Goal: Information Seeking & Learning: Compare options

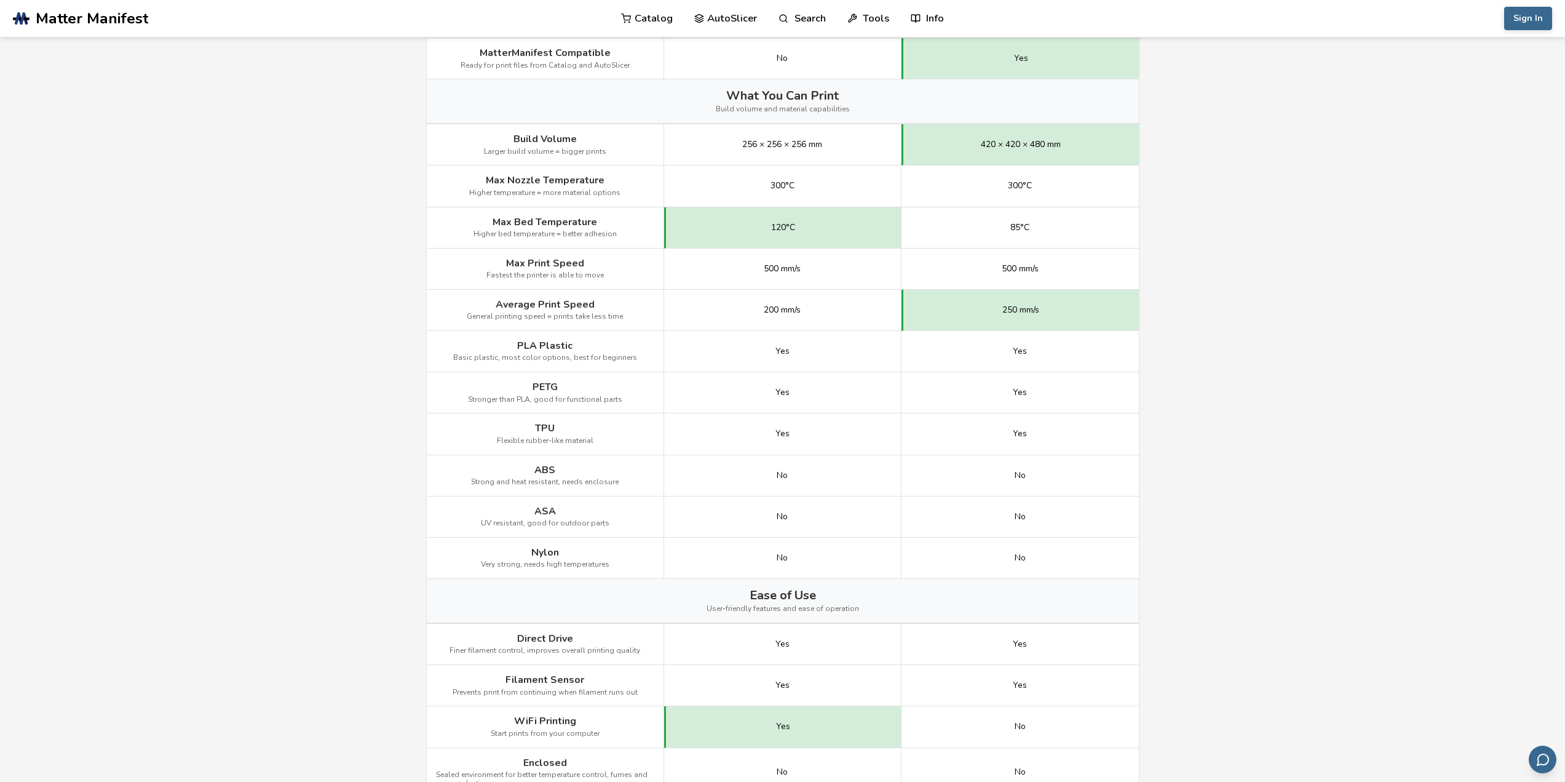
scroll to position [553, 0]
drag, startPoint x: 817, startPoint y: 229, endPoint x: 827, endPoint y: 229, distance: 9.2
click at [828, 229] on div "120°C" at bounding box center [782, 224] width 237 height 41
drag, startPoint x: 1017, startPoint y: 224, endPoint x: 1050, endPoint y: 225, distance: 33.8
click at [1052, 224] on div "85°C" at bounding box center [1020, 224] width 237 height 41
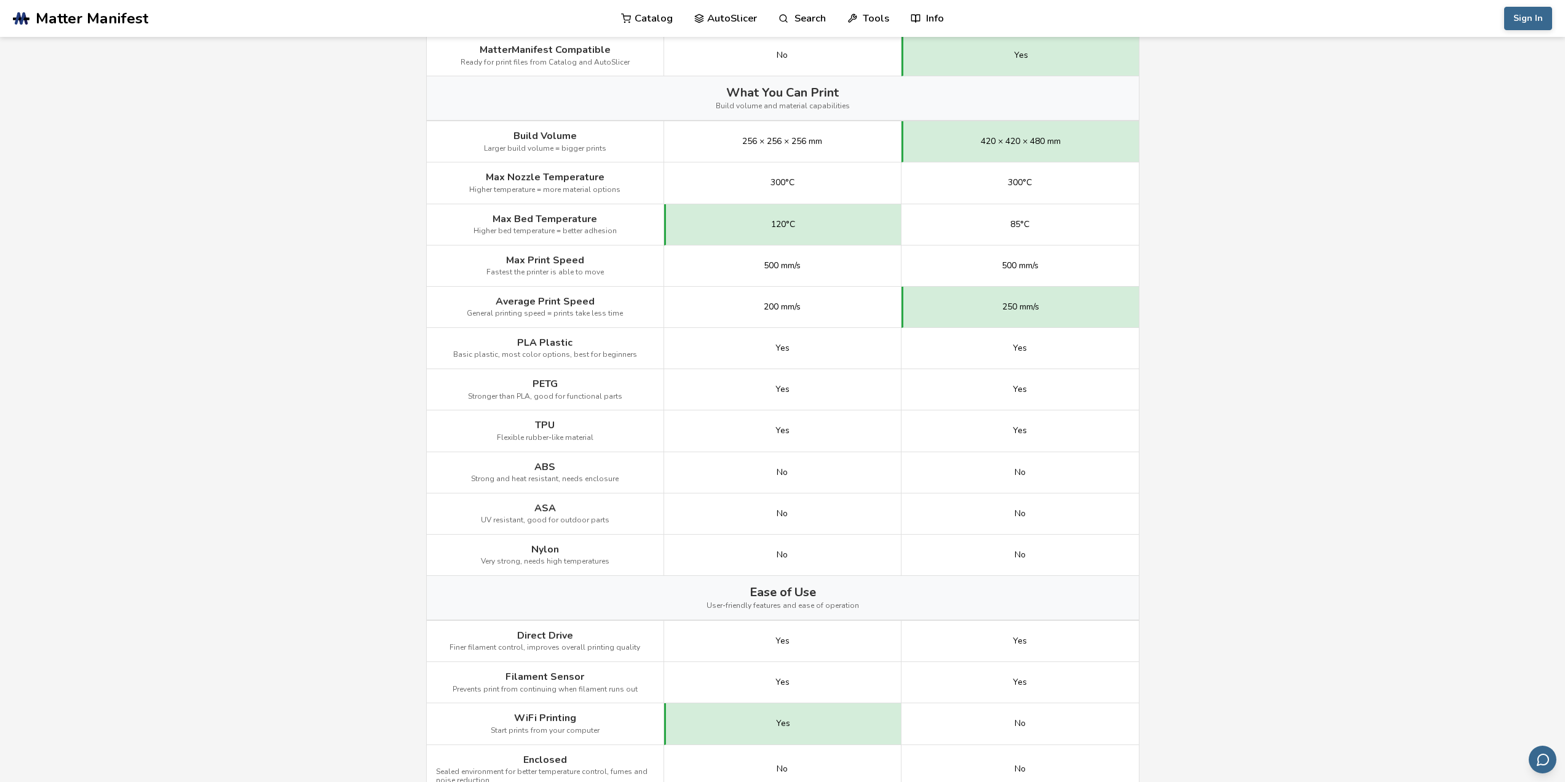
click at [1039, 197] on div "300°C" at bounding box center [1020, 182] width 237 height 41
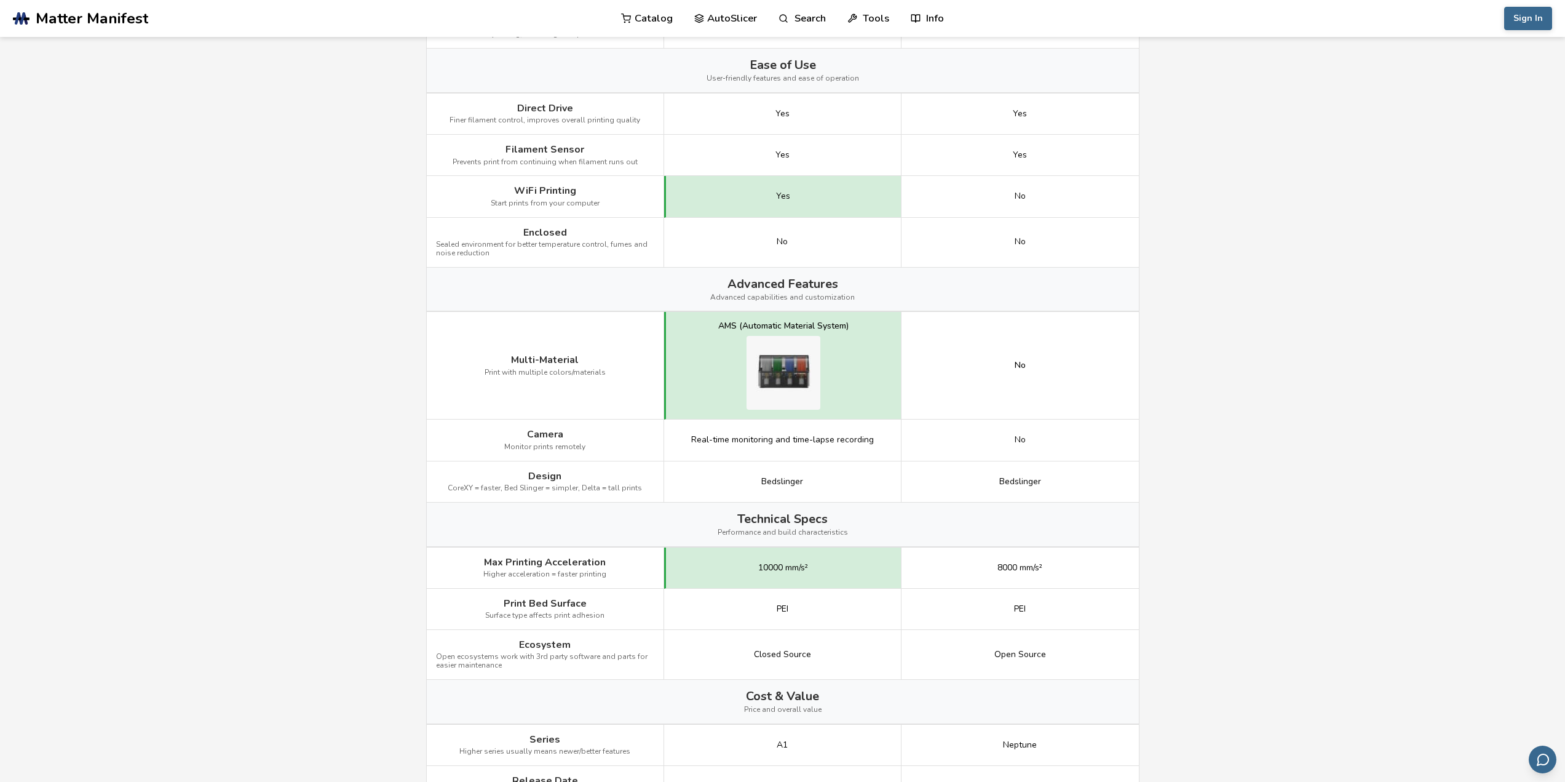
scroll to position [1107, 0]
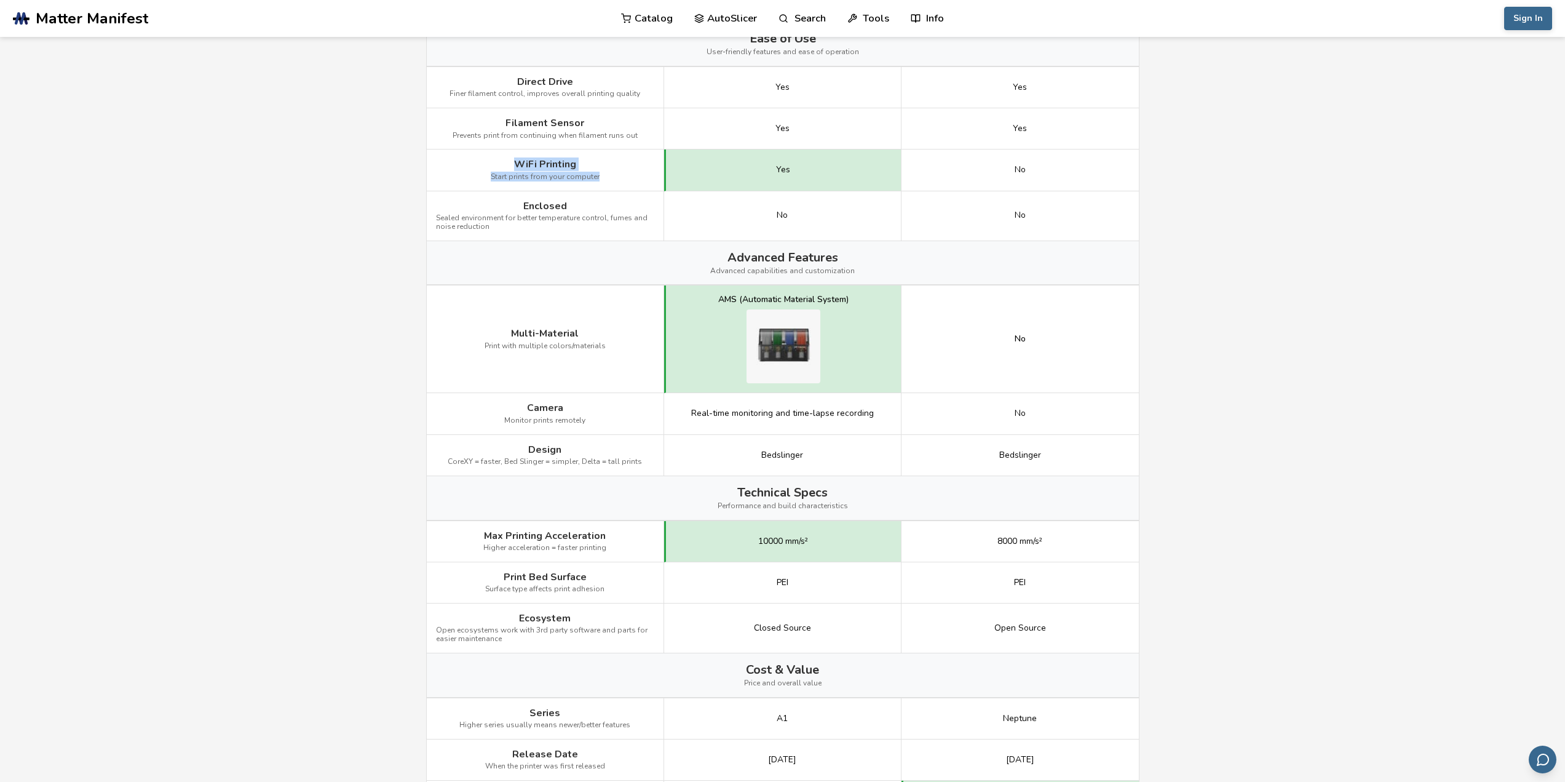
drag, startPoint x: 517, startPoint y: 163, endPoint x: 606, endPoint y: 177, distance: 90.3
click at [601, 172] on div "WiFi Printing Start prints from your computer" at bounding box center [545, 169] width 237 height 41
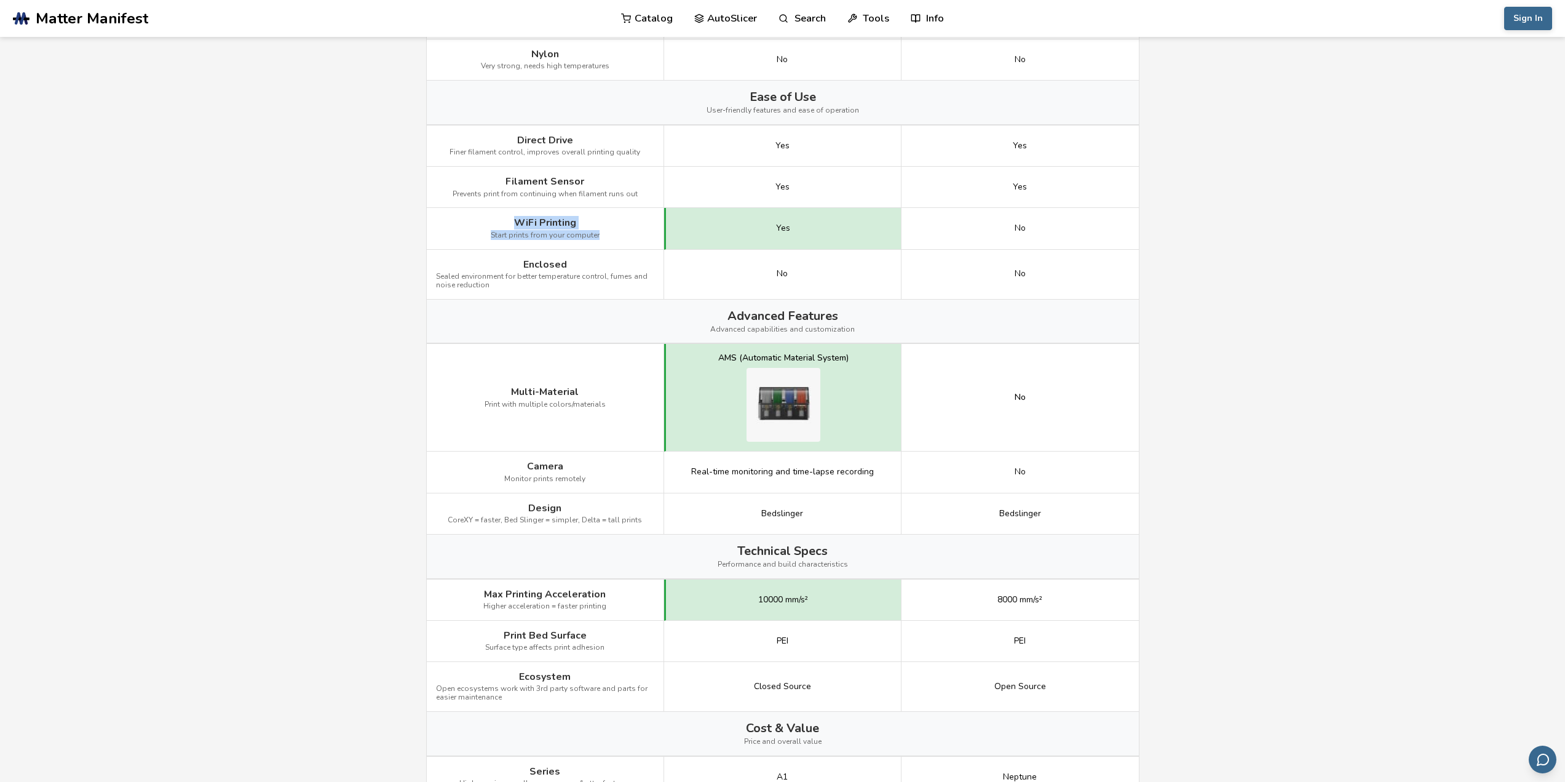
scroll to position [1045, 0]
click at [619, 217] on div "WiFi Printing Start prints from your computer" at bounding box center [545, 231] width 237 height 41
click at [614, 220] on div "WiFi Printing Start prints from your computer" at bounding box center [545, 231] width 237 height 41
drag, startPoint x: 532, startPoint y: 223, endPoint x: 600, endPoint y: 226, distance: 67.7
click at [600, 226] on div "WiFi Printing Start prints from your computer" at bounding box center [545, 231] width 237 height 41
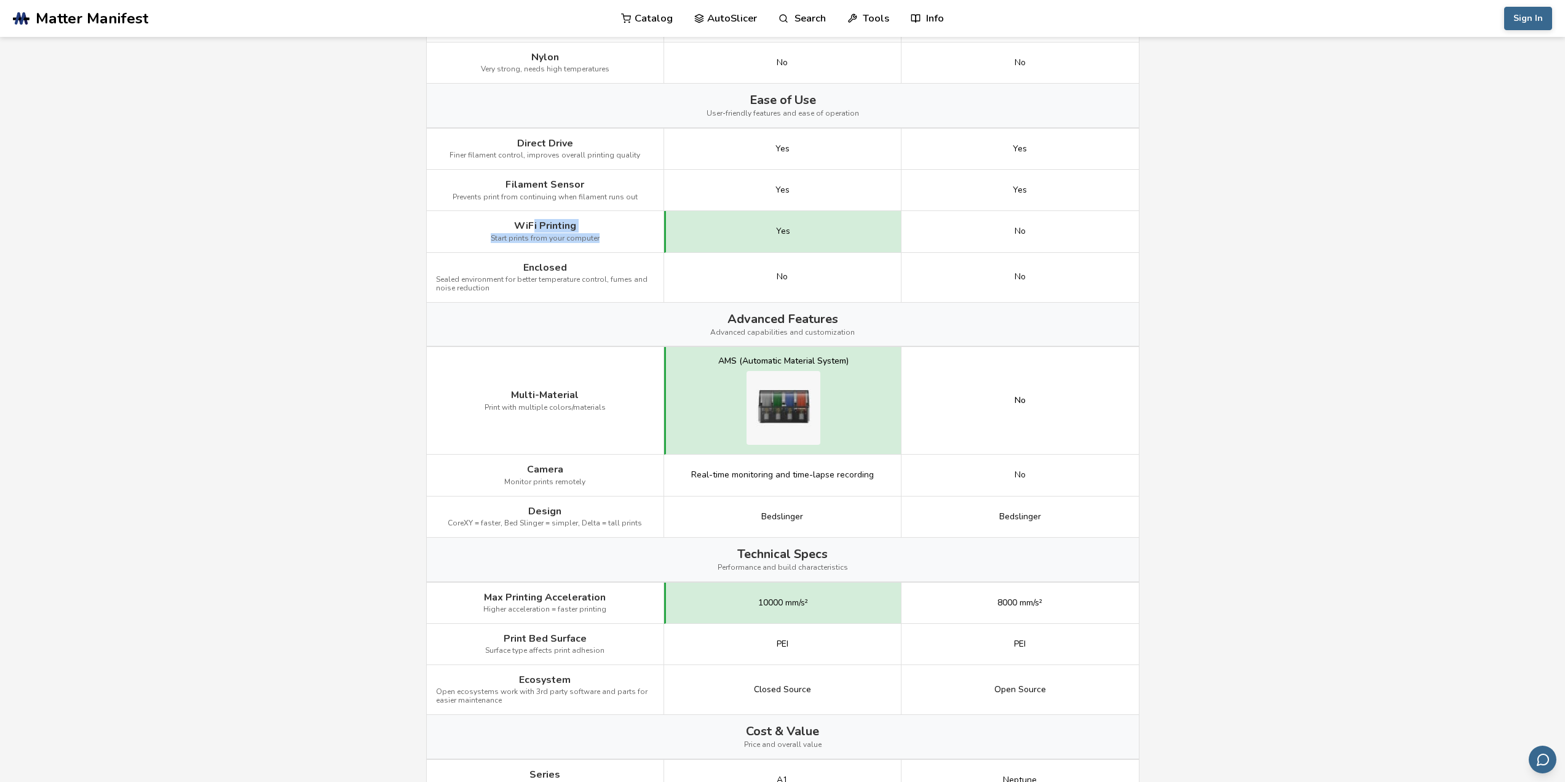
click at [592, 229] on div "WiFi Printing Start prints from your computer" at bounding box center [545, 231] width 237 height 41
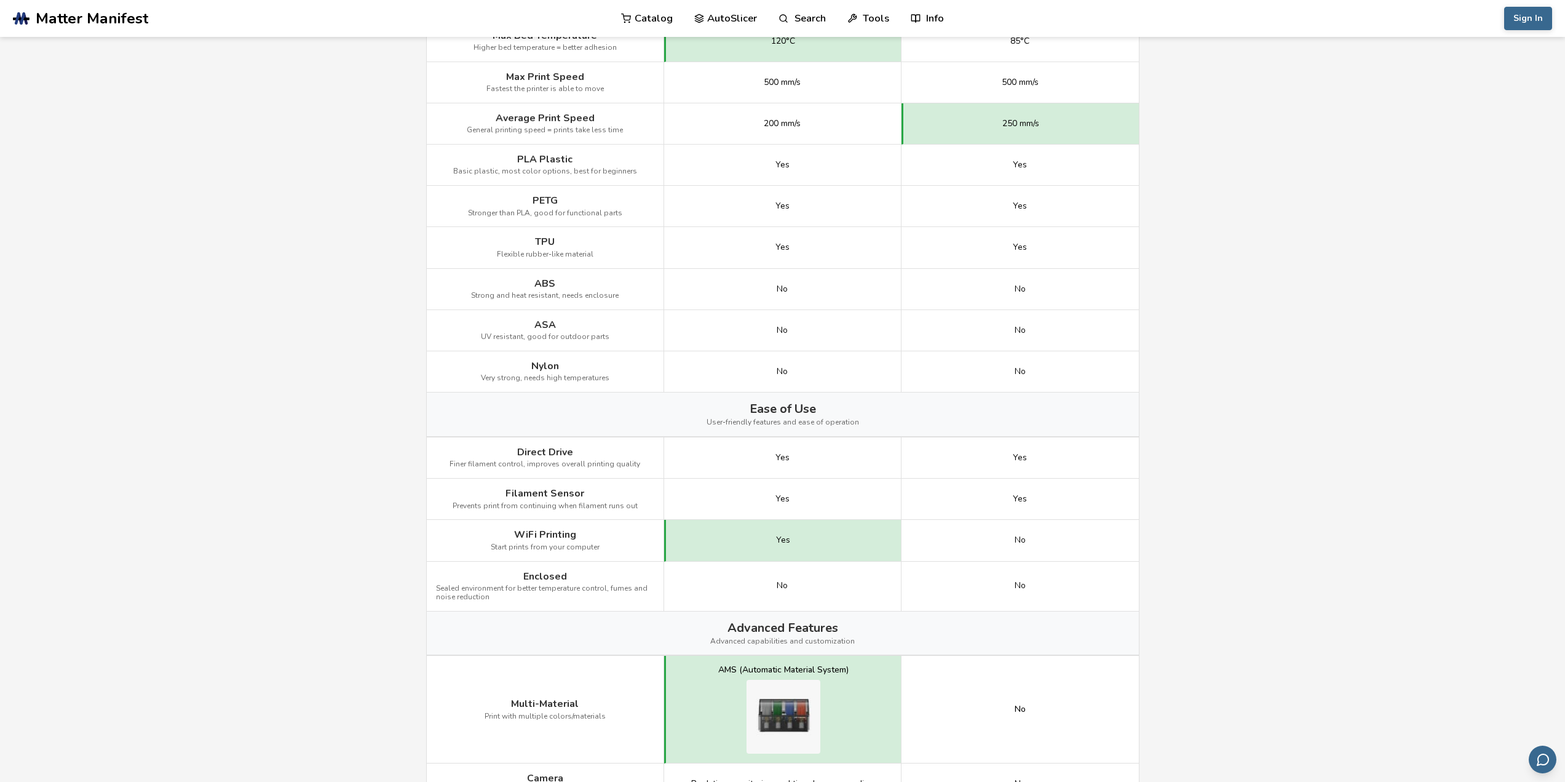
scroll to position [626, 0]
